Goal: Obtain resource: Download file/media

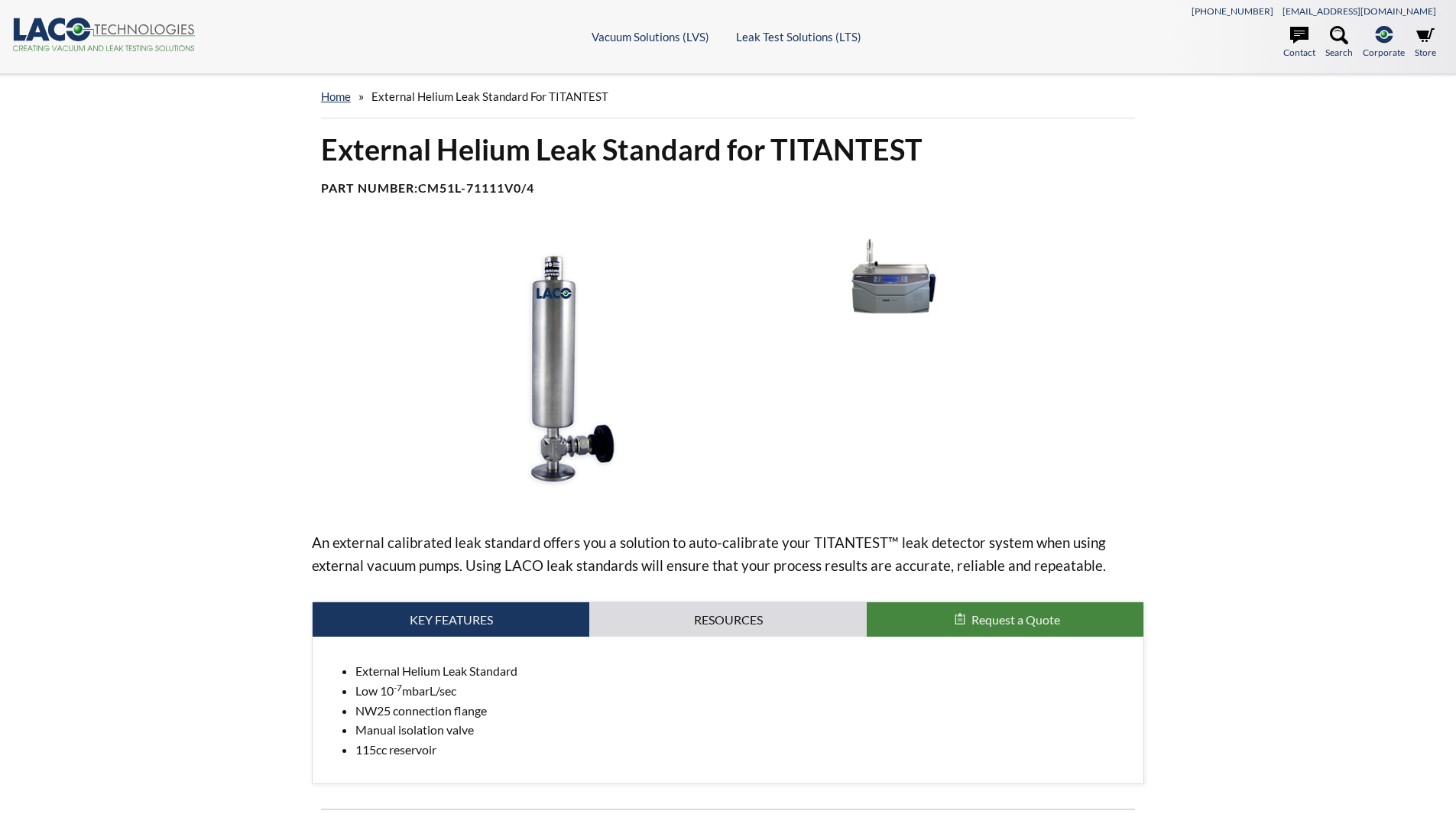
select select
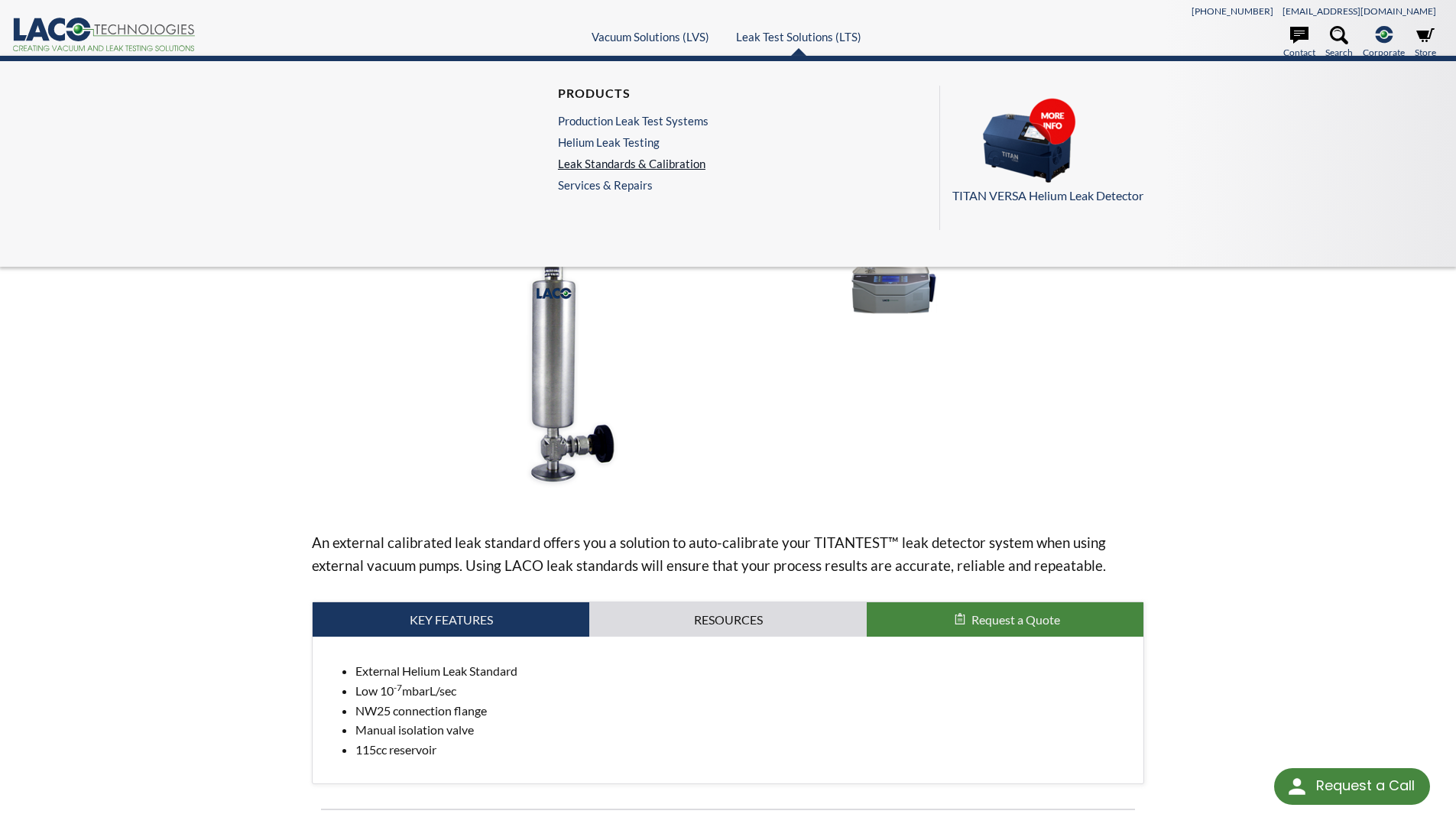
click at [657, 167] on link "Leak Standards & Calibration" at bounding box center [633, 164] width 150 height 14
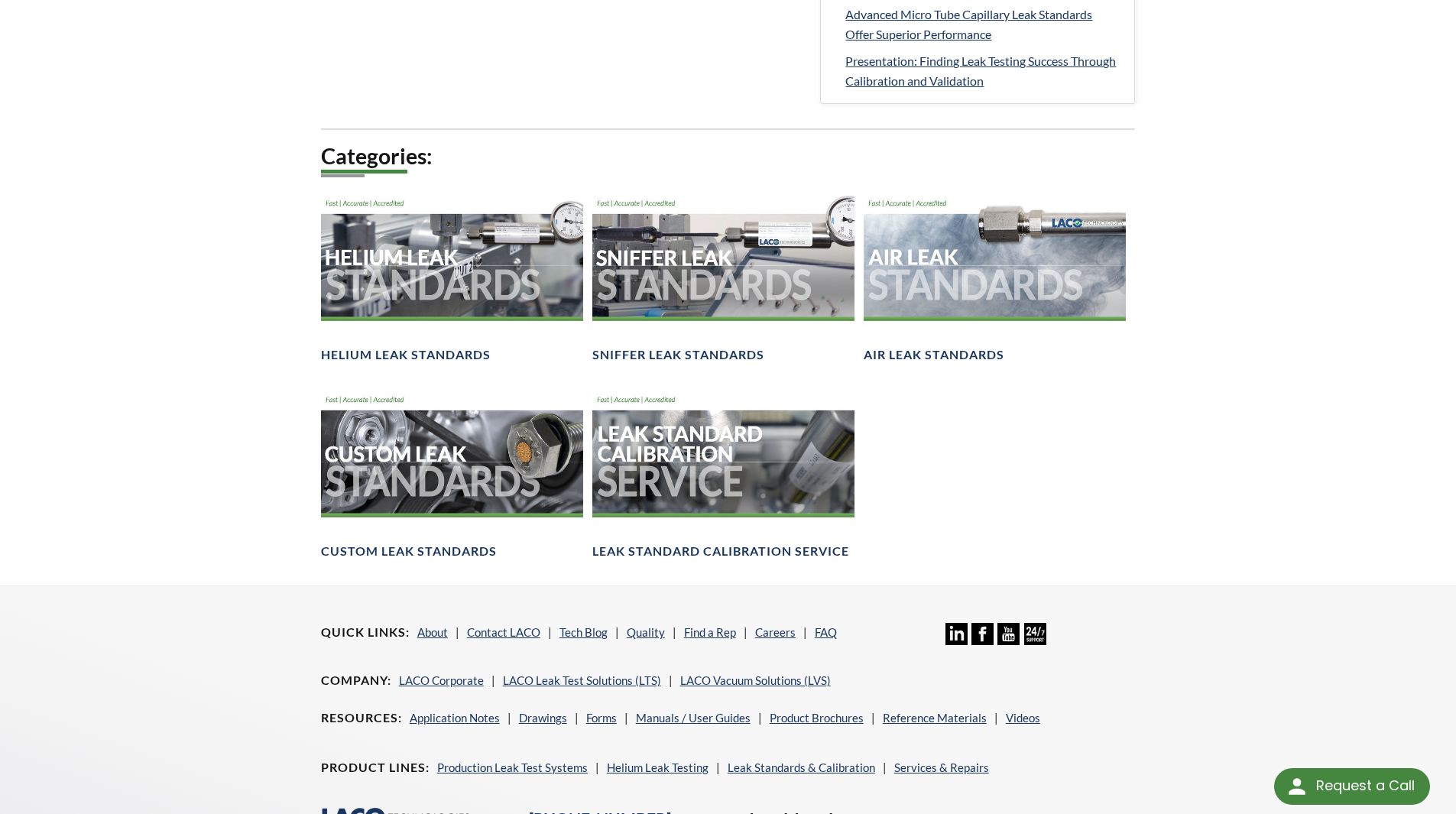
scroll to position [931, 0]
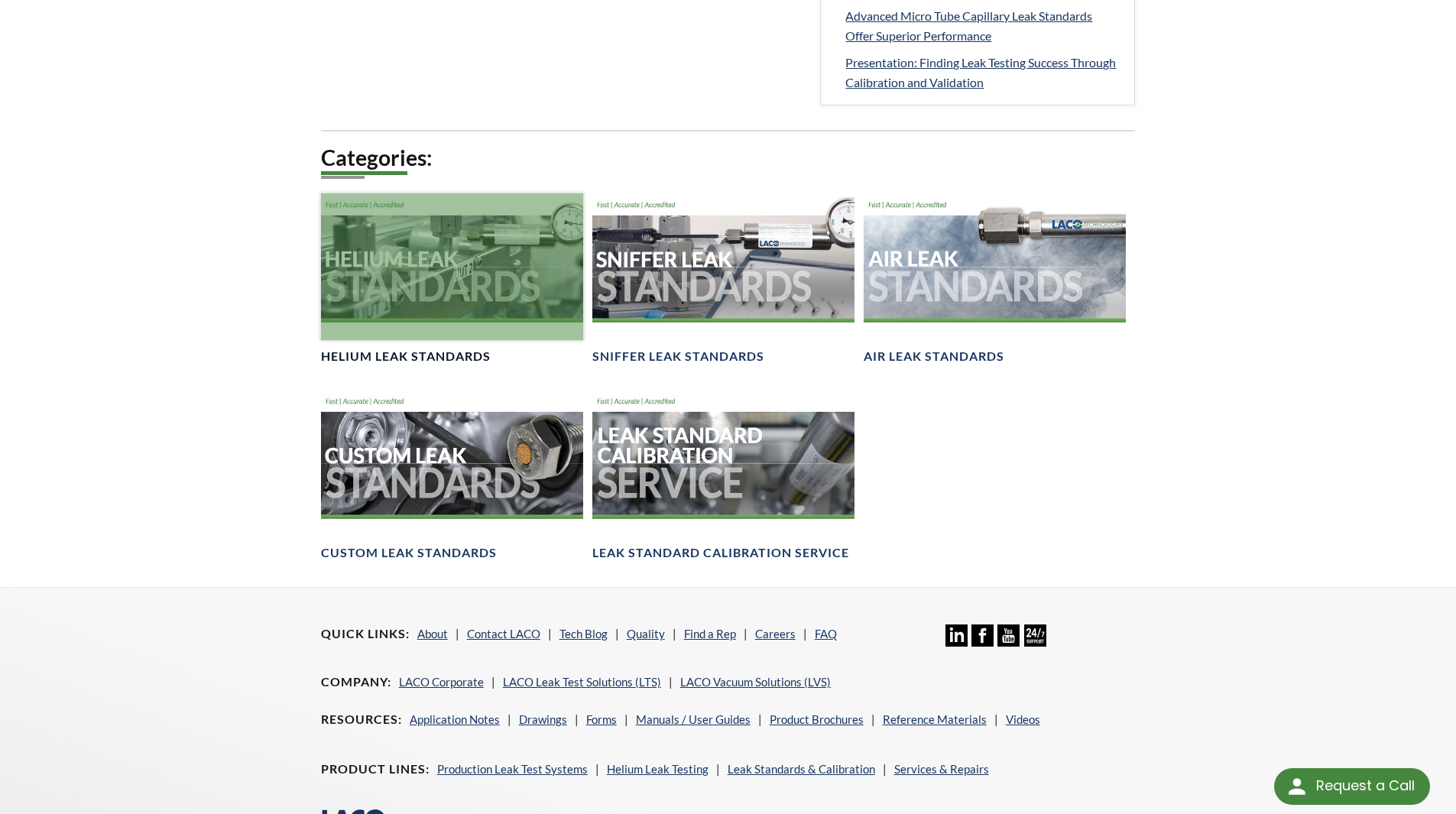
click at [485, 284] on div at bounding box center [452, 267] width 262 height 147
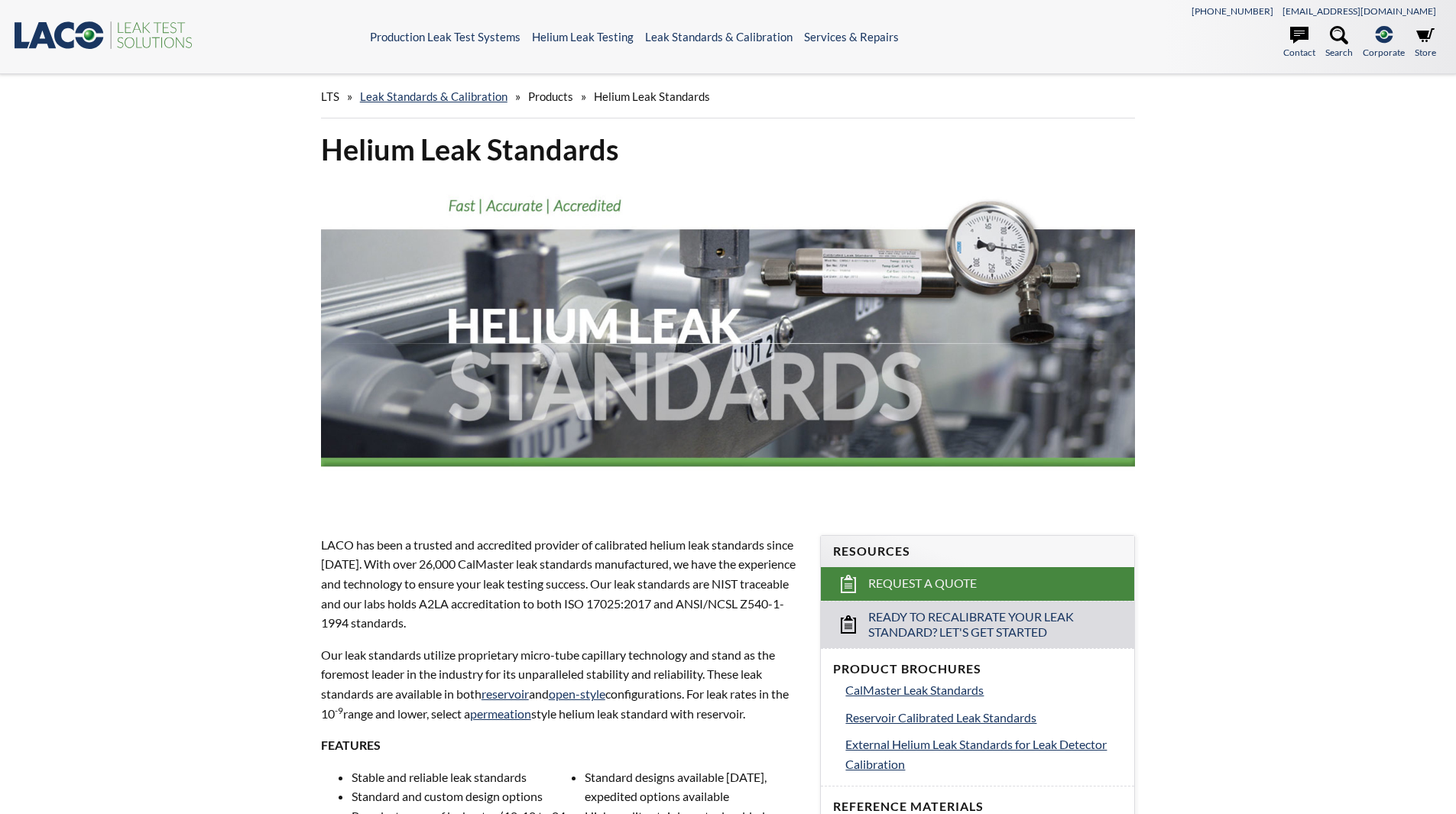
select select
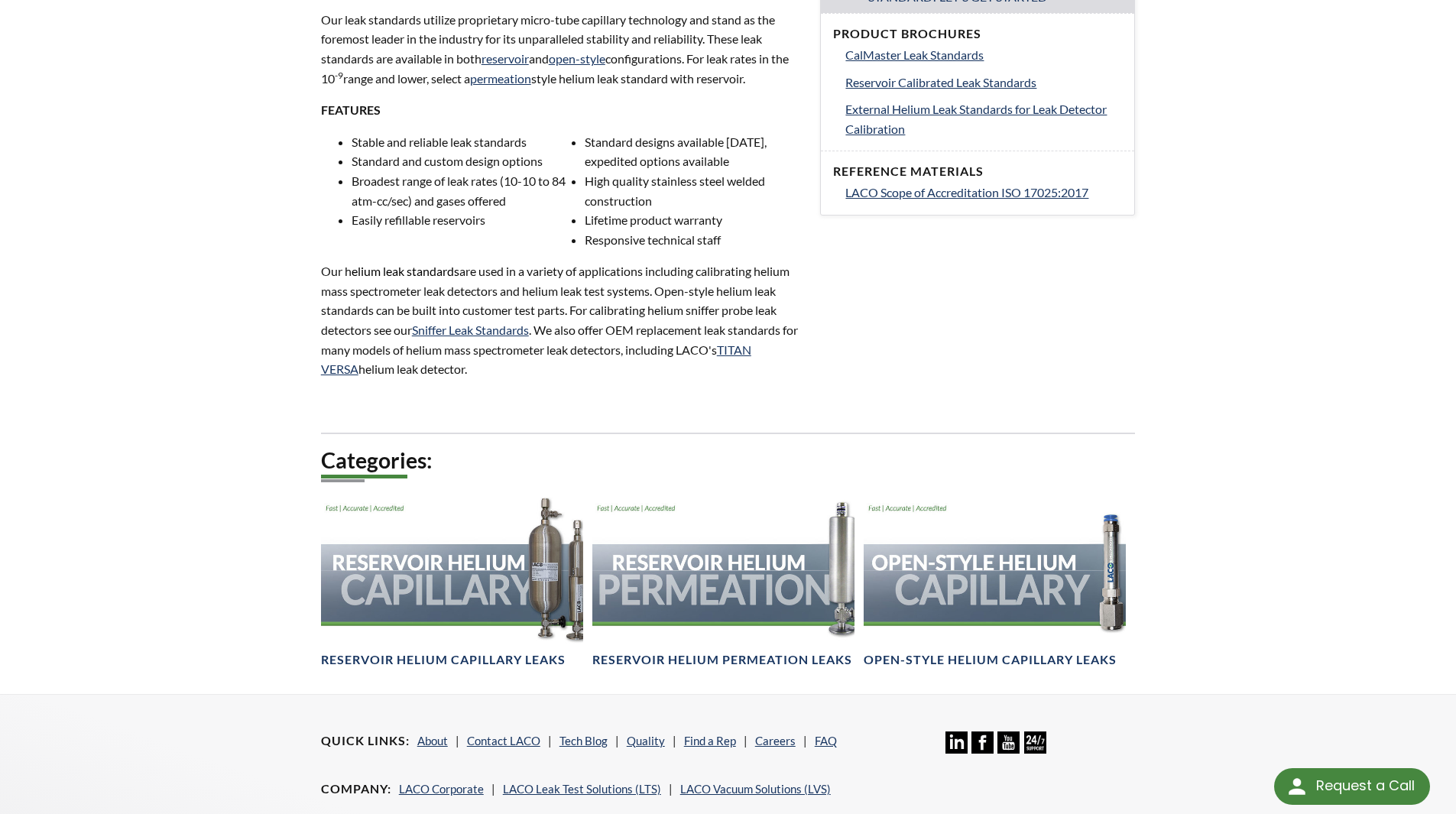
scroll to position [641, 0]
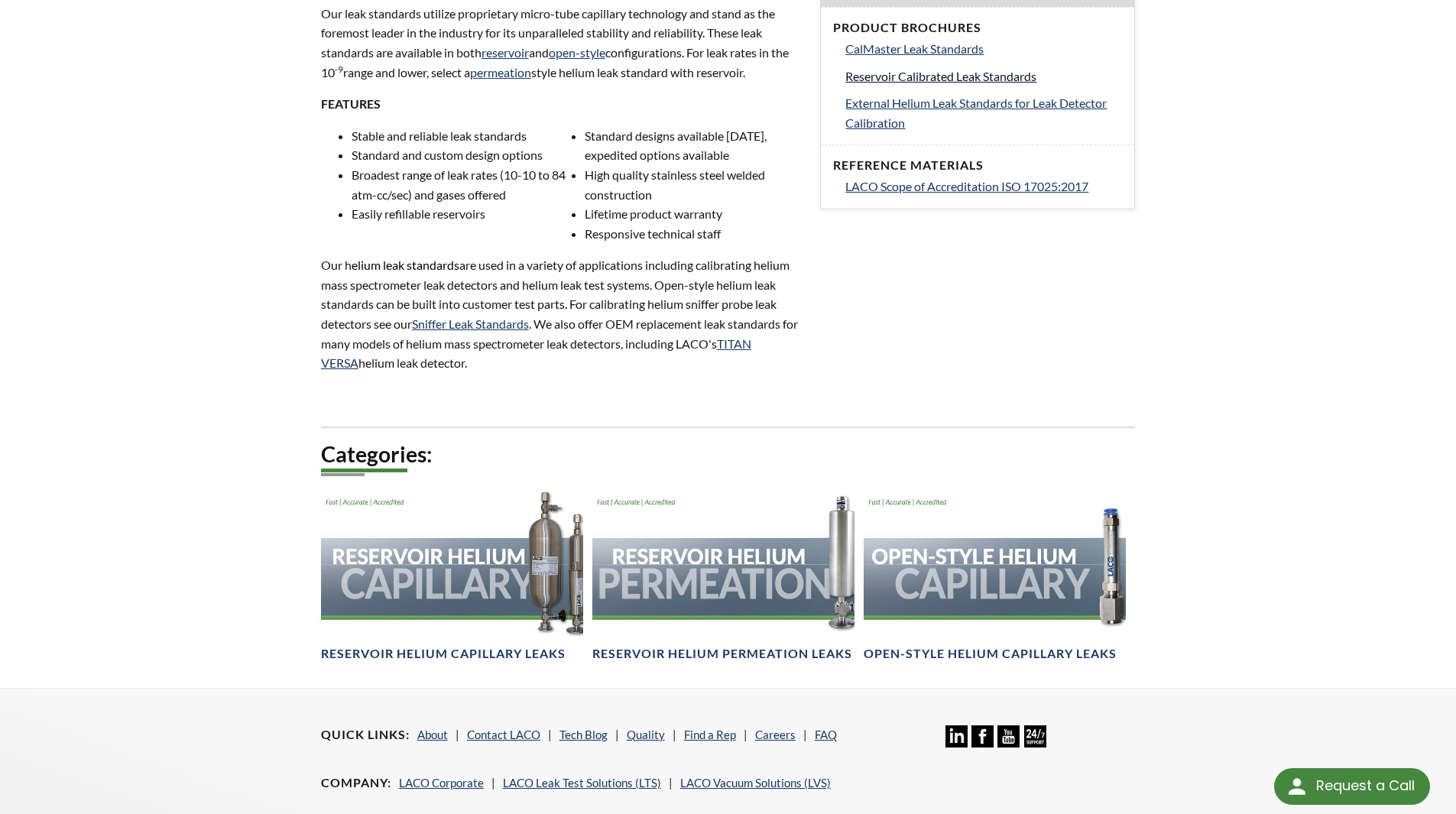
click at [973, 81] on span "Reservoir Calibrated Leak Standards" at bounding box center [940, 76] width 191 height 15
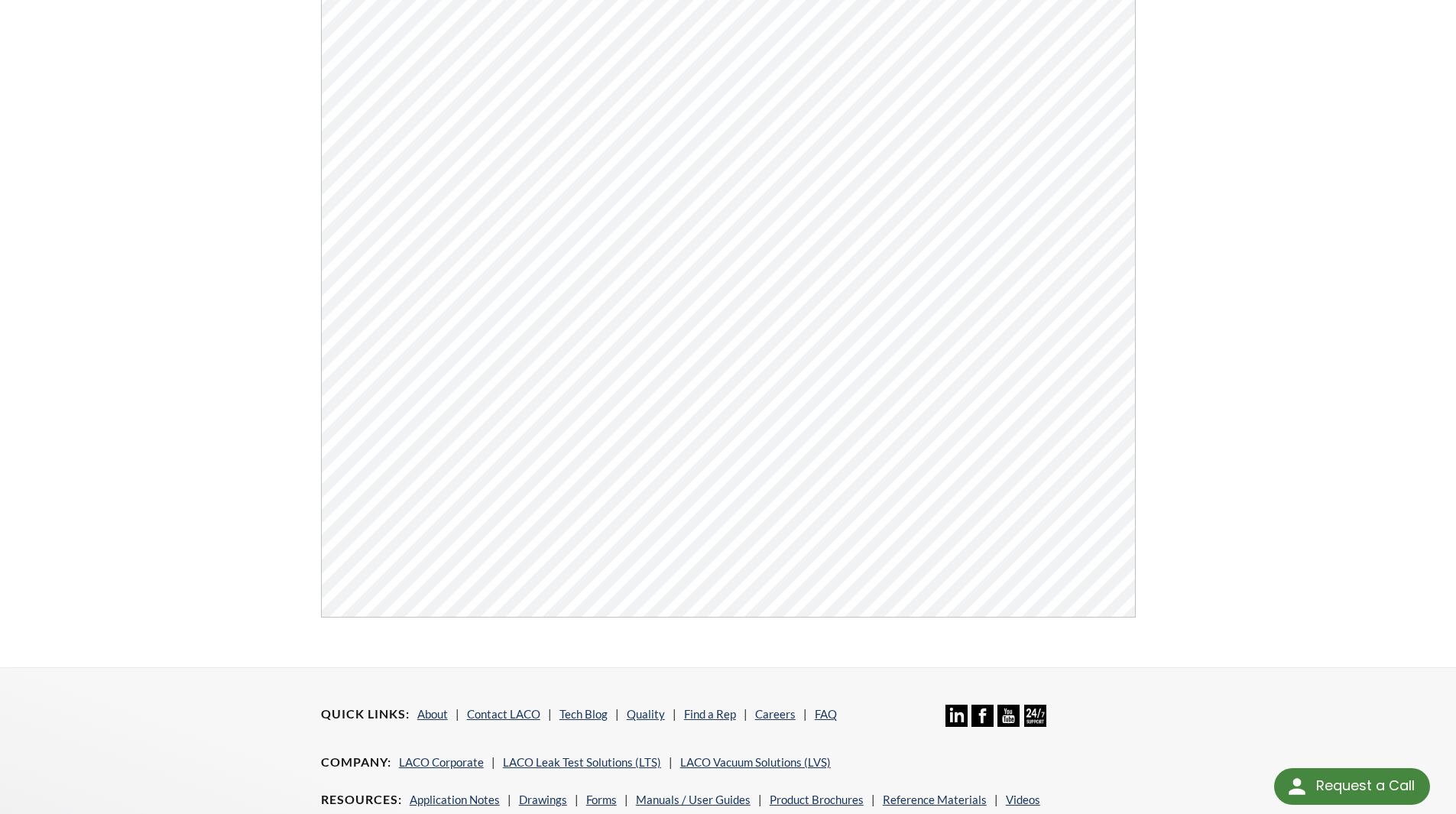
scroll to position [396, 0]
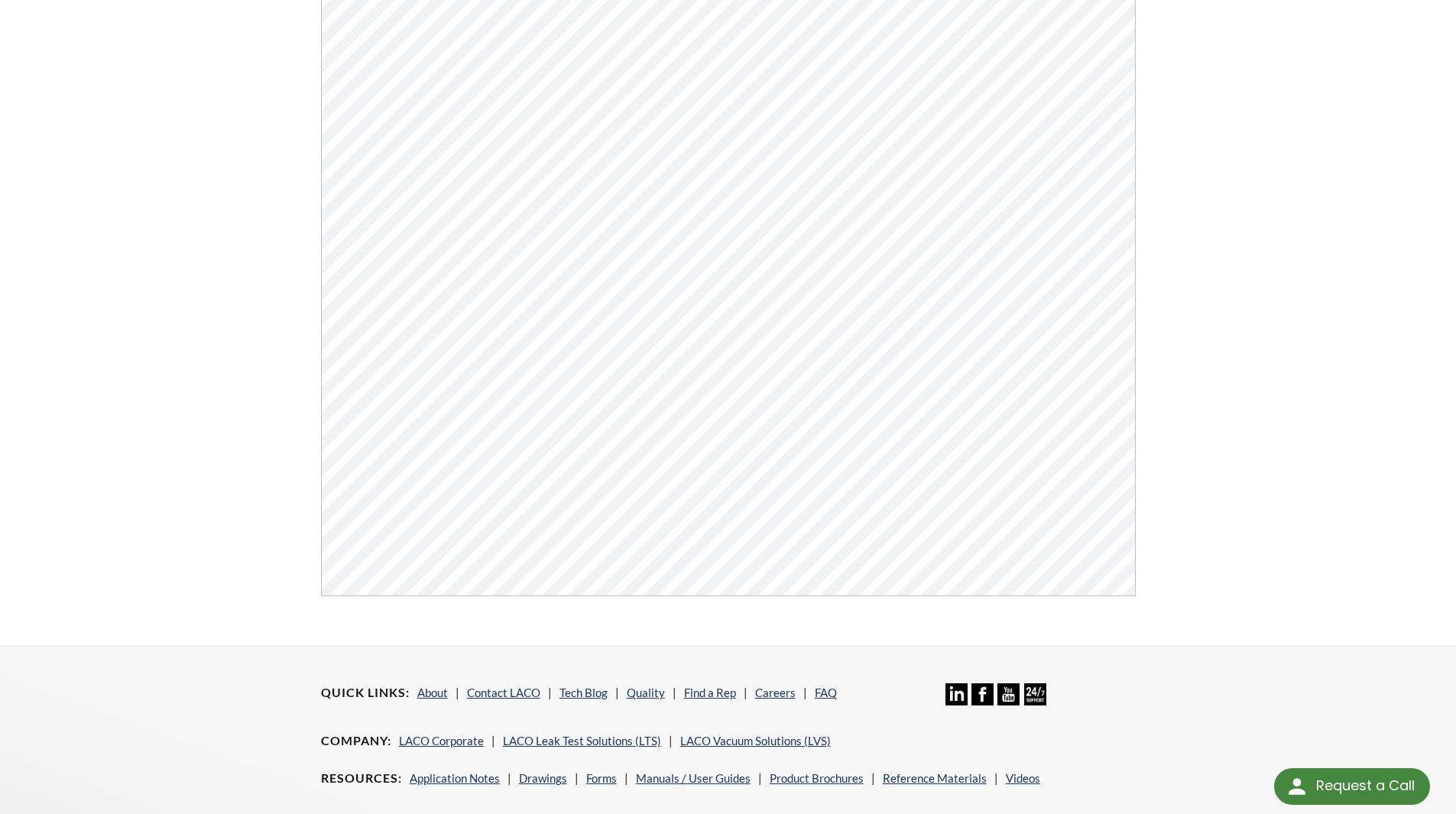
drag, startPoint x: 1403, startPoint y: 143, endPoint x: 1344, endPoint y: 244, distance: 117.0
click at [1393, 145] on div "Reservoir Calibrated Leak Standards Click Here To Download" at bounding box center [728, 162] width 1456 height 967
